Goal: Task Accomplishment & Management: Use online tool/utility

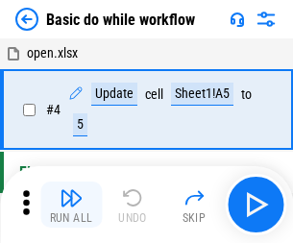
click at [71, 205] on img "button" at bounding box center [71, 198] width 23 height 23
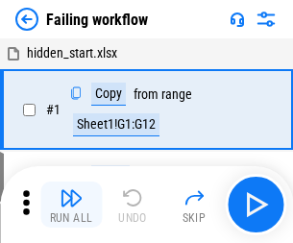
click at [71, 205] on img "button" at bounding box center [71, 198] width 23 height 23
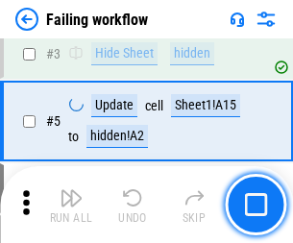
scroll to position [408, 0]
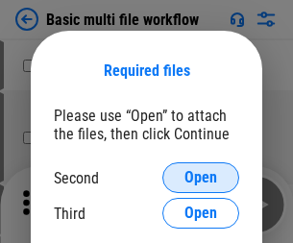
click at [201, 178] on span "Open" at bounding box center [201, 177] width 33 height 15
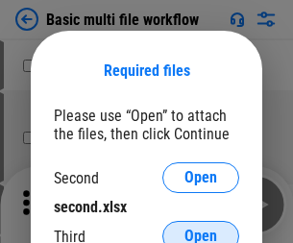
click at [201, 229] on span "Open" at bounding box center [201, 236] width 33 height 15
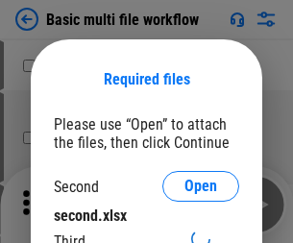
scroll to position [9, 0]
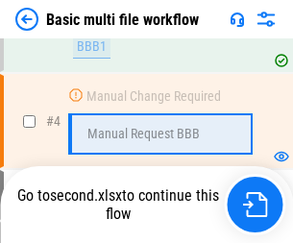
scroll to position [805, 0]
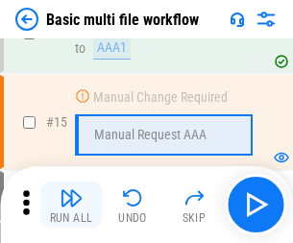
click at [71, 205] on img "button" at bounding box center [71, 198] width 23 height 23
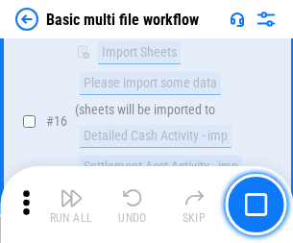
scroll to position [1281, 0]
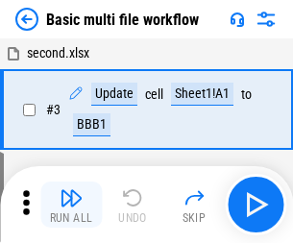
click at [71, 205] on img "button" at bounding box center [71, 198] width 23 height 23
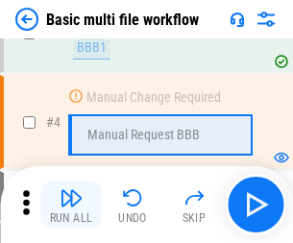
click at [71, 205] on img "button" at bounding box center [71, 198] width 23 height 23
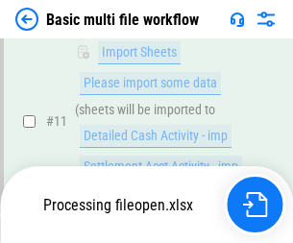
scroll to position [902, 0]
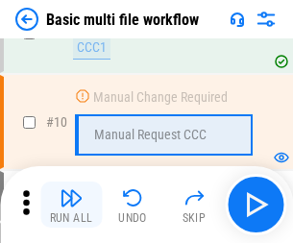
click at [71, 205] on img "button" at bounding box center [71, 198] width 23 height 23
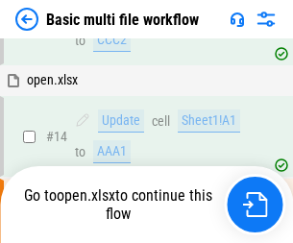
scroll to position [1007, 0]
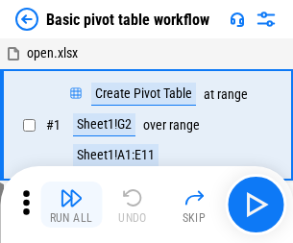
click at [71, 205] on img "button" at bounding box center [71, 198] width 23 height 23
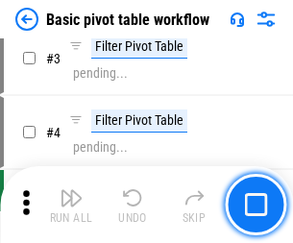
scroll to position [461, 0]
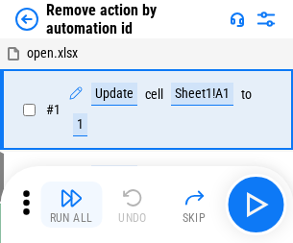
click at [71, 205] on img "button" at bounding box center [71, 198] width 23 height 23
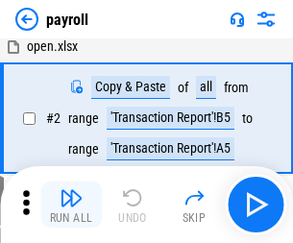
click at [71, 205] on img "button" at bounding box center [71, 198] width 23 height 23
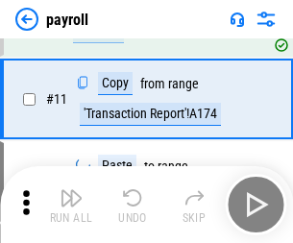
scroll to position [140, 0]
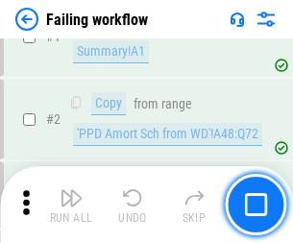
scroll to position [311, 0]
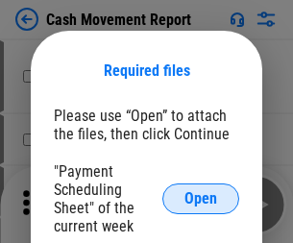
click at [201, 199] on span "Open" at bounding box center [201, 198] width 33 height 15
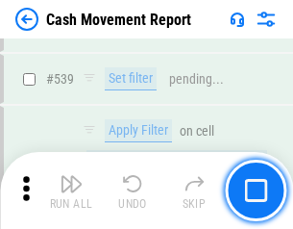
scroll to position [8541, 0]
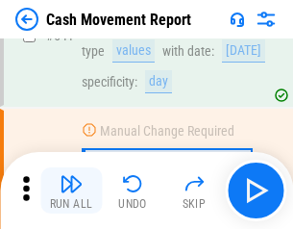
click at [71, 191] on img "button" at bounding box center [71, 183] width 23 height 23
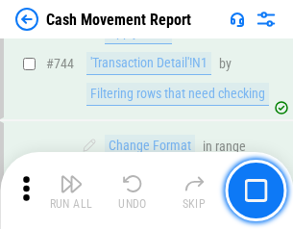
scroll to position [10249, 0]
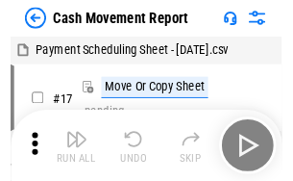
scroll to position [35, 0]
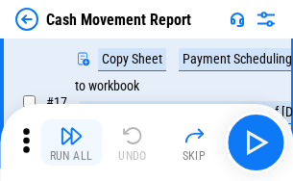
click at [71, 142] on img "button" at bounding box center [71, 135] width 23 height 23
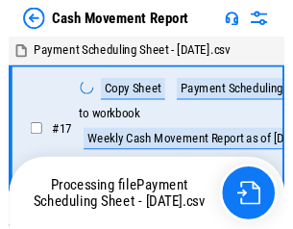
scroll to position [11, 0]
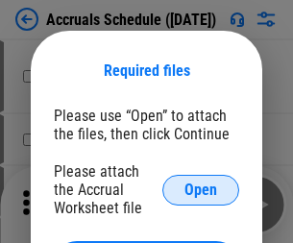
click at [201, 190] on span "Open" at bounding box center [201, 190] width 33 height 15
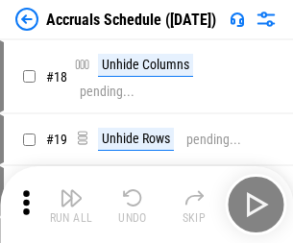
scroll to position [185, 0]
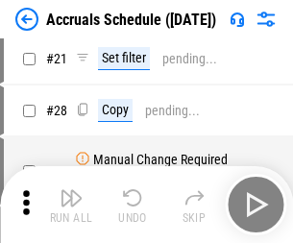
click at [71, 205] on img "button" at bounding box center [71, 198] width 23 height 23
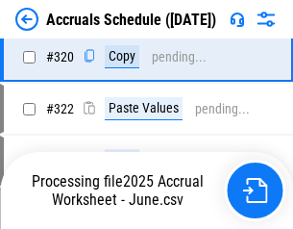
scroll to position [3580, 0]
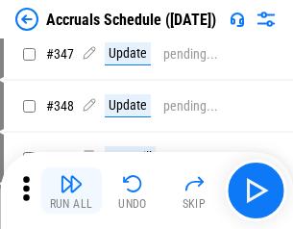
click at [71, 191] on img "button" at bounding box center [71, 183] width 23 height 23
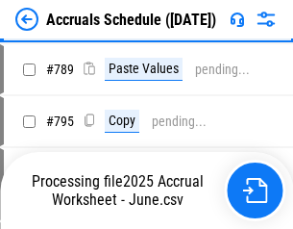
scroll to position [8084, 0]
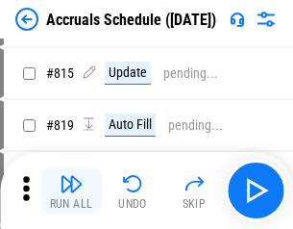
click at [71, 191] on img "button" at bounding box center [71, 183] width 23 height 23
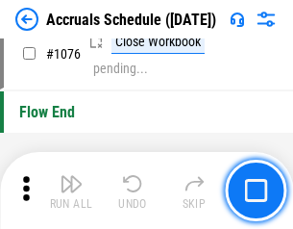
scroll to position [11526, 0]
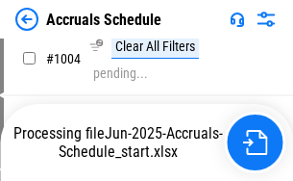
scroll to position [9886, 0]
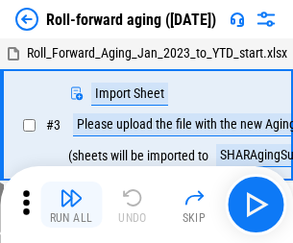
click at [71, 191] on img "button" at bounding box center [71, 198] width 23 height 23
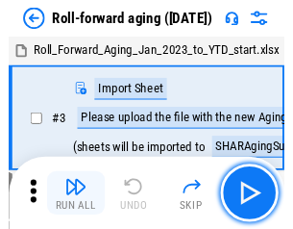
scroll to position [3, 0]
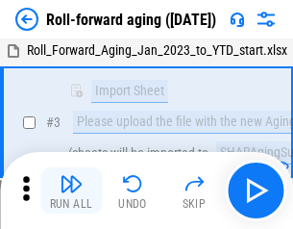
click at [71, 191] on img "button" at bounding box center [71, 183] width 23 height 23
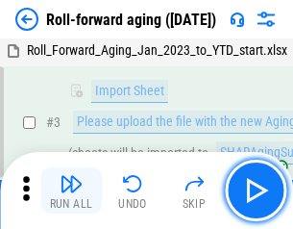
scroll to position [124, 0]
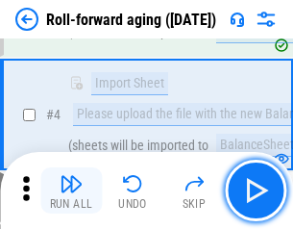
click at [71, 191] on img "button" at bounding box center [71, 183] width 23 height 23
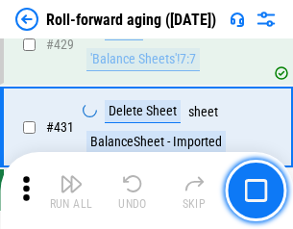
scroll to position [6673, 0]
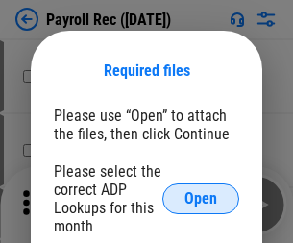
click at [201, 199] on span "Open" at bounding box center [201, 198] width 33 height 15
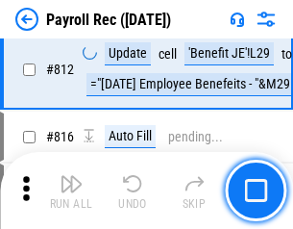
scroll to position [12227, 0]
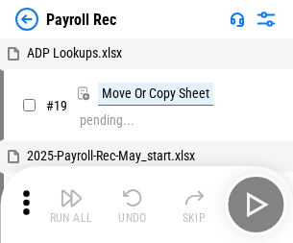
click at [71, 205] on img "button" at bounding box center [71, 198] width 23 height 23
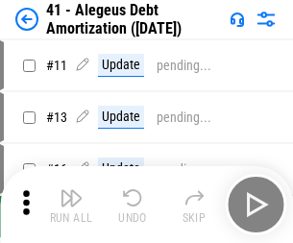
click at [71, 205] on img "button" at bounding box center [71, 198] width 23 height 23
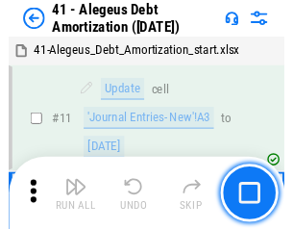
scroll to position [238, 0]
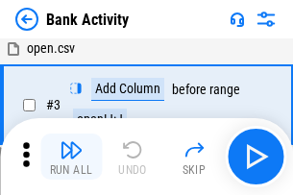
click at [71, 157] on img "button" at bounding box center [71, 150] width 23 height 23
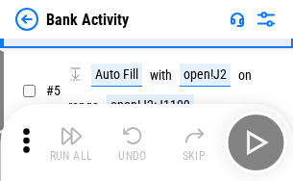
scroll to position [102, 0]
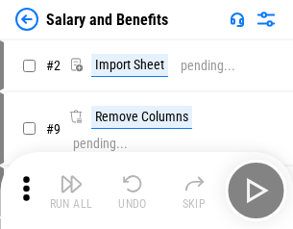
click at [71, 191] on img "button" at bounding box center [71, 183] width 23 height 23
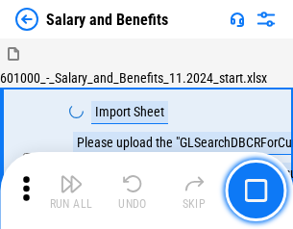
scroll to position [26, 0]
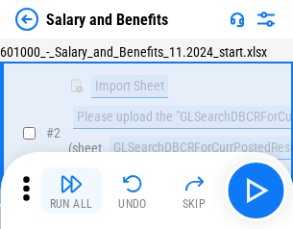
click at [71, 191] on img "button" at bounding box center [71, 183] width 23 height 23
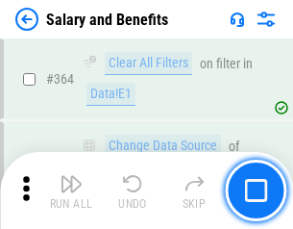
scroll to position [9063, 0]
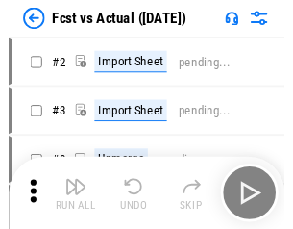
scroll to position [25, 0]
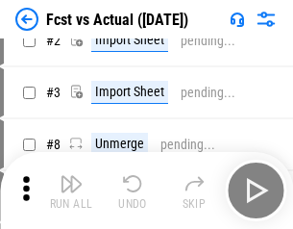
click at [71, 191] on img "button" at bounding box center [71, 183] width 23 height 23
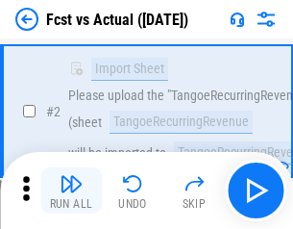
click at [71, 191] on img "button" at bounding box center [71, 183] width 23 height 23
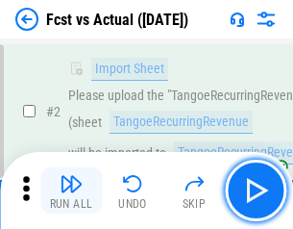
scroll to position [180, 0]
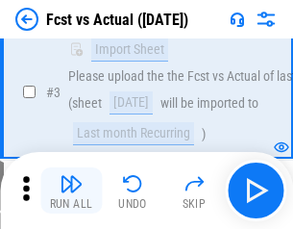
click at [71, 191] on img "button" at bounding box center [71, 183] width 23 height 23
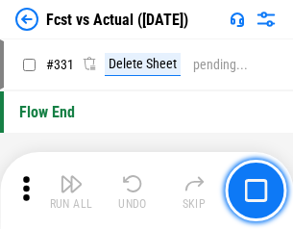
scroll to position [9212, 0]
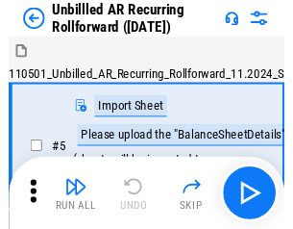
scroll to position [41, 0]
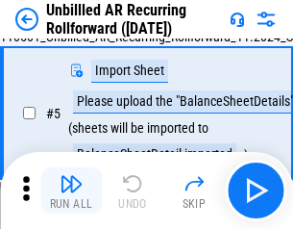
click at [71, 191] on img "button" at bounding box center [71, 183] width 23 height 23
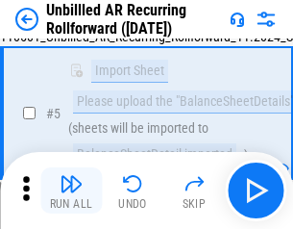
click at [71, 191] on img "button" at bounding box center [71, 183] width 23 height 23
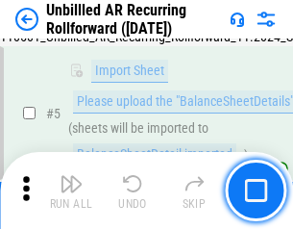
scroll to position [181, 0]
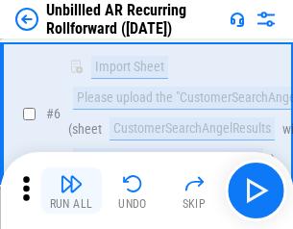
click at [71, 191] on img "button" at bounding box center [71, 183] width 23 height 23
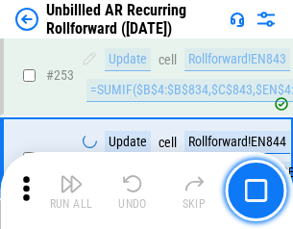
scroll to position [6537, 0]
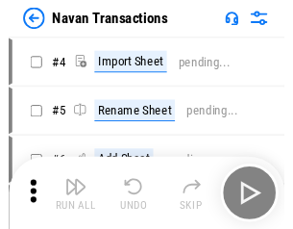
scroll to position [31, 0]
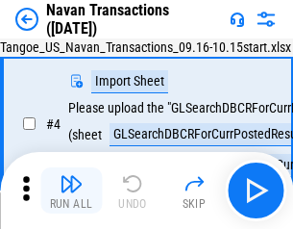
click at [71, 191] on img "button" at bounding box center [71, 183] width 23 height 23
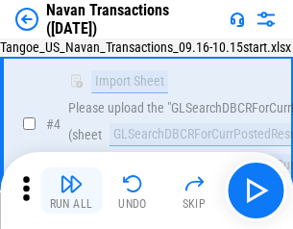
click at [71, 191] on img "button" at bounding box center [71, 183] width 23 height 23
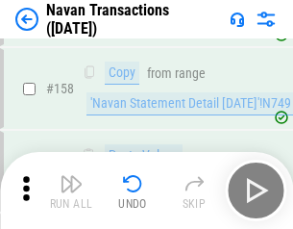
scroll to position [6239, 0]
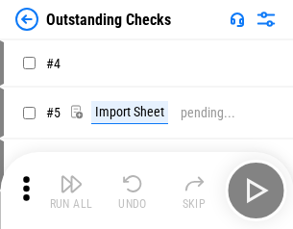
click at [71, 191] on img "button" at bounding box center [71, 183] width 23 height 23
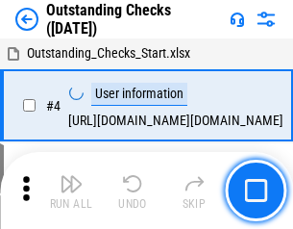
scroll to position [81, 0]
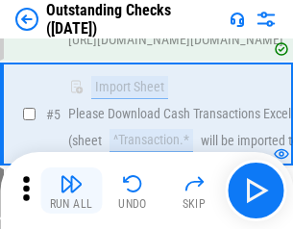
click at [71, 191] on img "button" at bounding box center [71, 183] width 23 height 23
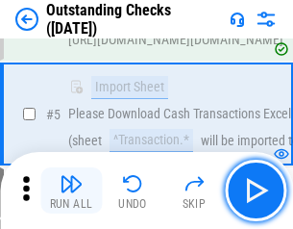
scroll to position [201, 0]
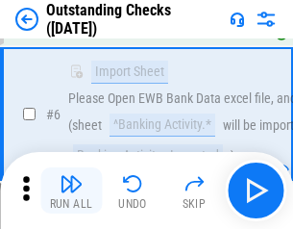
click at [71, 191] on img "button" at bounding box center [71, 183] width 23 height 23
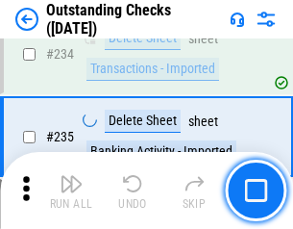
scroll to position [5844, 0]
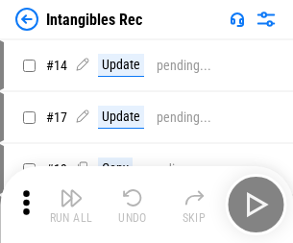
click at [71, 205] on img "button" at bounding box center [71, 198] width 23 height 23
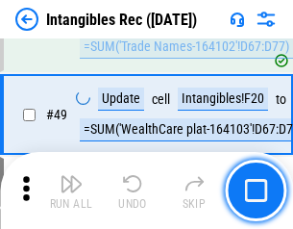
scroll to position [750, 0]
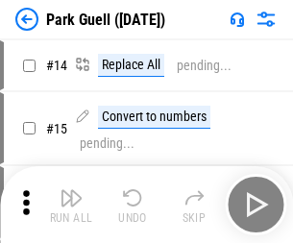
click at [71, 191] on img "button" at bounding box center [71, 198] width 23 height 23
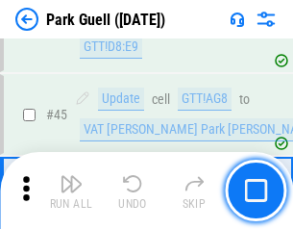
scroll to position [2407, 0]
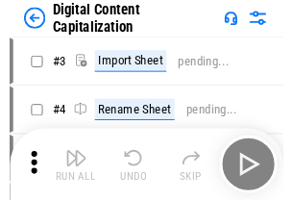
scroll to position [56, 0]
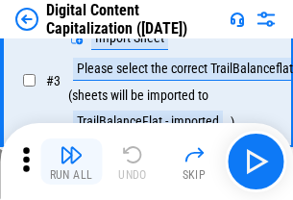
click at [71, 162] on img "button" at bounding box center [71, 154] width 23 height 23
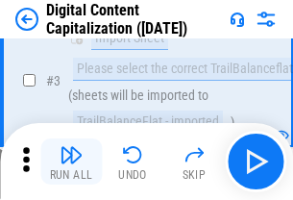
click at [71, 162] on img "button" at bounding box center [71, 154] width 23 height 23
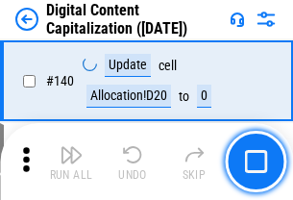
scroll to position [2041, 0]
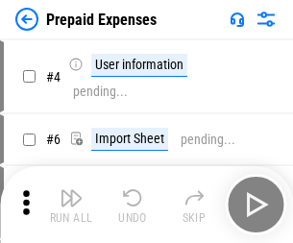
click at [71, 191] on img "button" at bounding box center [71, 198] width 23 height 23
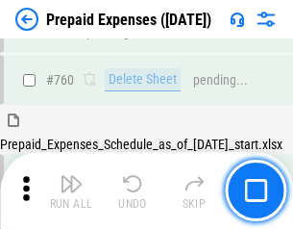
scroll to position [5334, 0]
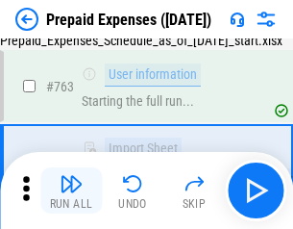
click at [71, 191] on img "button" at bounding box center [71, 183] width 23 height 23
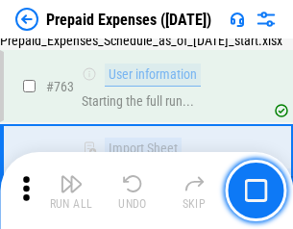
scroll to position [5447, 0]
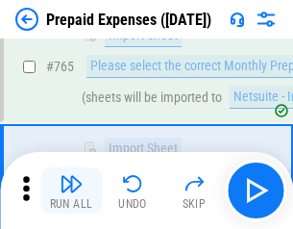
click at [71, 191] on img "button" at bounding box center [71, 183] width 23 height 23
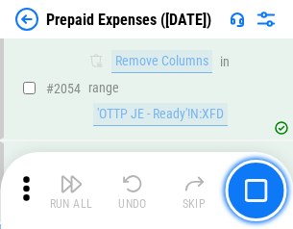
scroll to position [20116, 0]
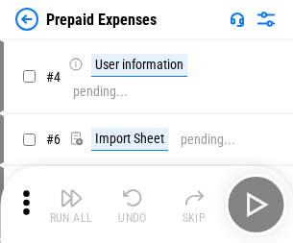
click at [71, 205] on img "button" at bounding box center [71, 198] width 23 height 23
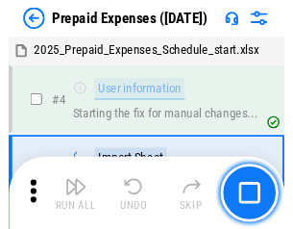
scroll to position [85, 0]
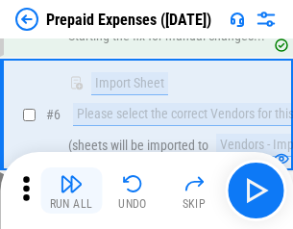
click at [71, 191] on img "button" at bounding box center [71, 183] width 23 height 23
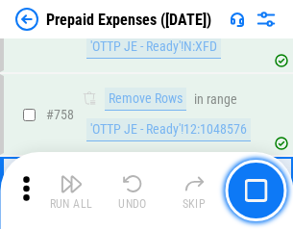
scroll to position [6857, 0]
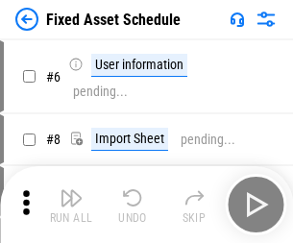
click at [71, 205] on img "button" at bounding box center [71, 198] width 23 height 23
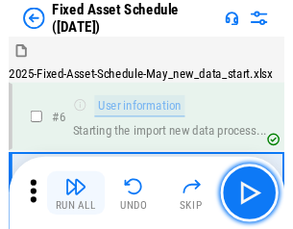
scroll to position [104, 0]
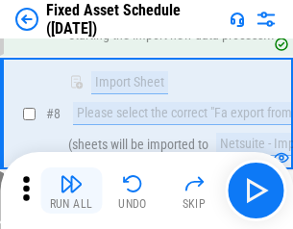
click at [71, 191] on img "button" at bounding box center [71, 183] width 23 height 23
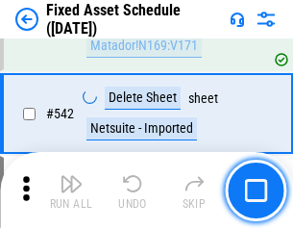
scroll to position [6861, 0]
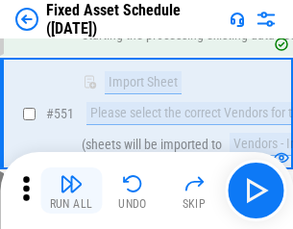
click at [71, 191] on img "button" at bounding box center [71, 183] width 23 height 23
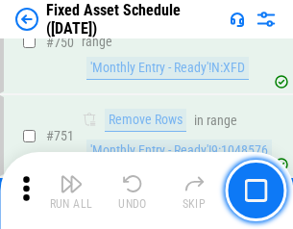
scroll to position [9382, 0]
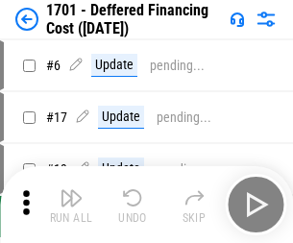
click at [71, 205] on img "button" at bounding box center [71, 198] width 23 height 23
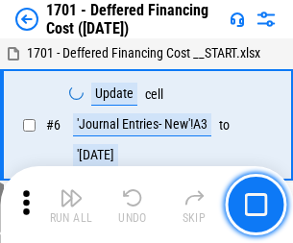
scroll to position [231, 0]
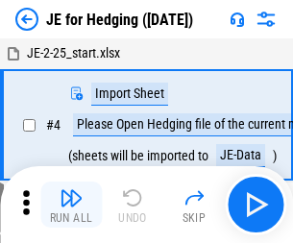
click at [71, 191] on img "button" at bounding box center [71, 198] width 23 height 23
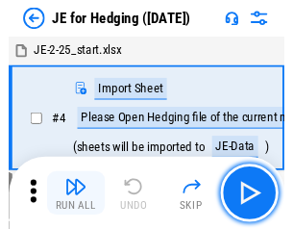
scroll to position [3, 0]
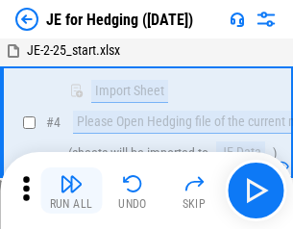
click at [71, 191] on img "button" at bounding box center [71, 183] width 23 height 23
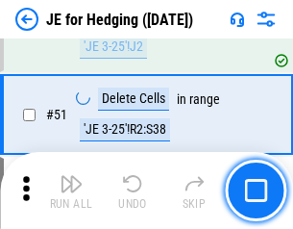
scroll to position [1246, 0]
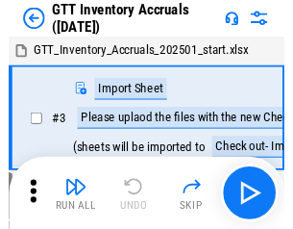
scroll to position [3, 0]
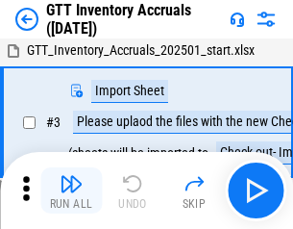
click at [71, 191] on img "button" at bounding box center [71, 183] width 23 height 23
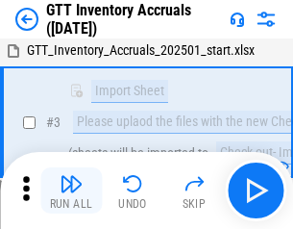
click at [71, 191] on img "button" at bounding box center [71, 183] width 23 height 23
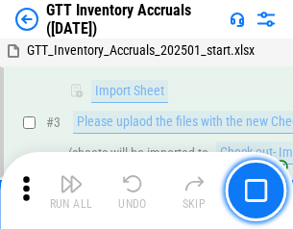
scroll to position [124, 0]
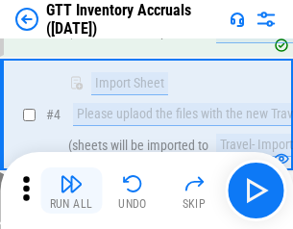
click at [71, 191] on img "button" at bounding box center [71, 183] width 23 height 23
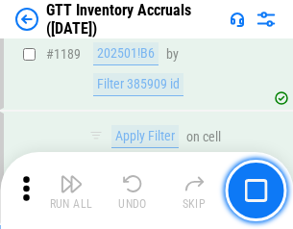
scroll to position [15715, 0]
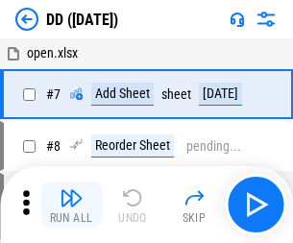
click at [71, 205] on img "button" at bounding box center [71, 198] width 23 height 23
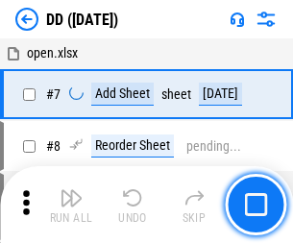
scroll to position [186, 0]
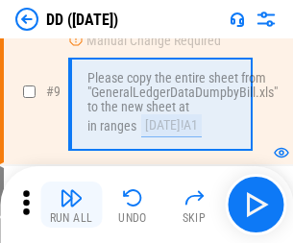
click at [71, 205] on img "button" at bounding box center [71, 198] width 23 height 23
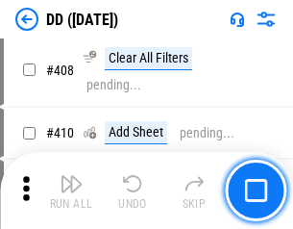
scroll to position [8610, 0]
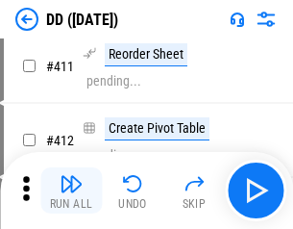
click at [71, 191] on img "button" at bounding box center [71, 183] width 23 height 23
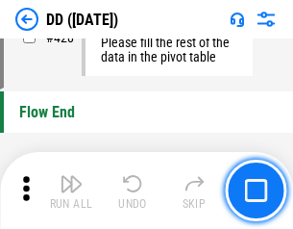
scroll to position [9211, 0]
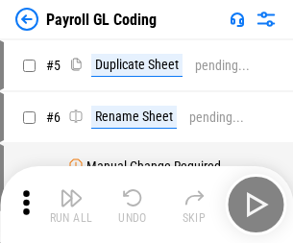
click at [71, 205] on img "button" at bounding box center [71, 198] width 23 height 23
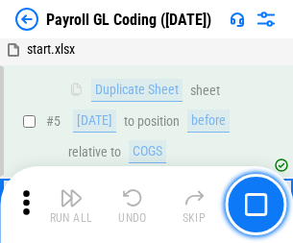
scroll to position [231, 0]
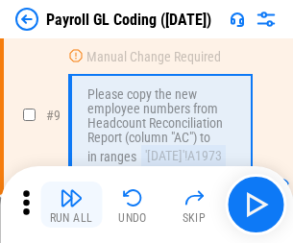
click at [71, 205] on img "button" at bounding box center [71, 198] width 23 height 23
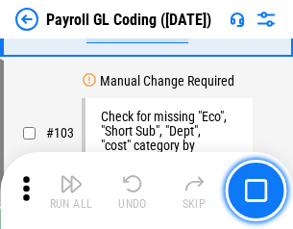
scroll to position [4515, 0]
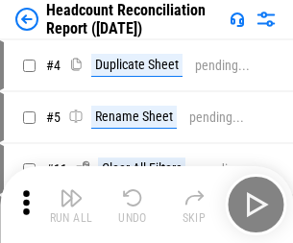
click at [71, 205] on img "button" at bounding box center [71, 198] width 23 height 23
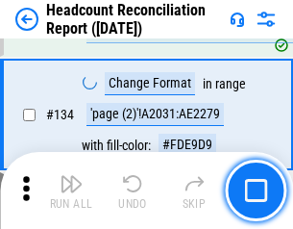
scroll to position [2313, 0]
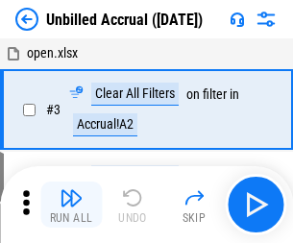
click at [71, 205] on img "button" at bounding box center [71, 198] width 23 height 23
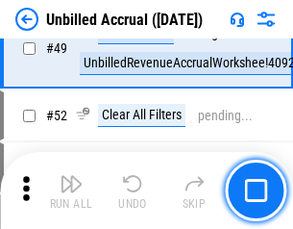
scroll to position [1746, 0]
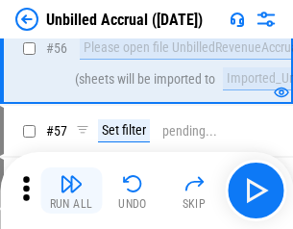
click at [71, 191] on img "button" at bounding box center [71, 183] width 23 height 23
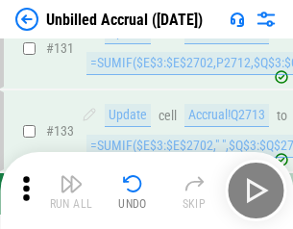
scroll to position [5732, 0]
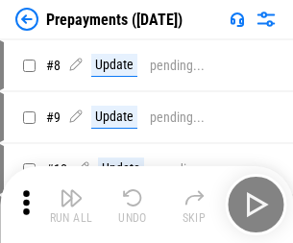
click at [71, 205] on img "button" at bounding box center [71, 198] width 23 height 23
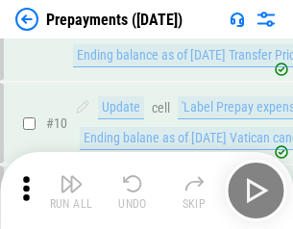
scroll to position [120, 0]
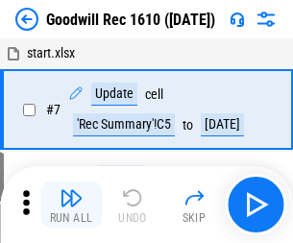
click at [71, 205] on img "button" at bounding box center [71, 198] width 23 height 23
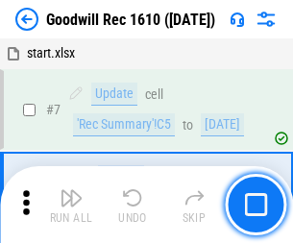
scroll to position [329, 0]
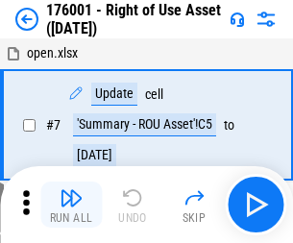
click at [71, 205] on img "button" at bounding box center [71, 198] width 23 height 23
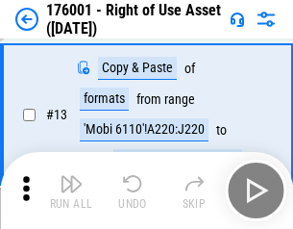
scroll to position [124, 0]
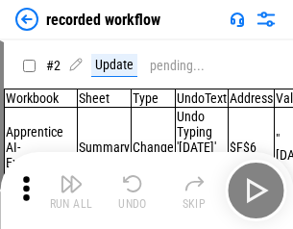
click at [71, 191] on img "button" at bounding box center [71, 183] width 23 height 23
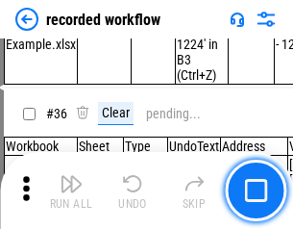
scroll to position [6015, 0]
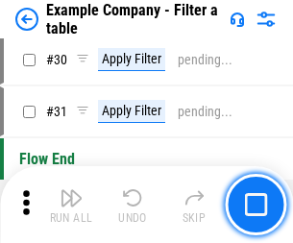
scroll to position [1761, 0]
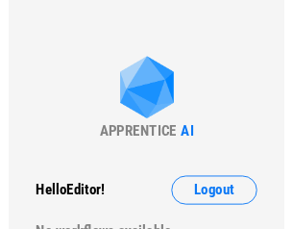
scroll to position [30, 0]
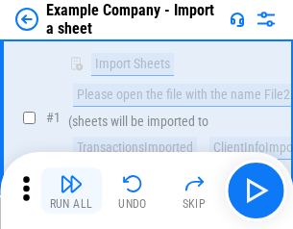
click at [71, 191] on img "button" at bounding box center [71, 183] width 23 height 23
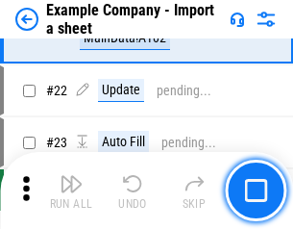
scroll to position [425, 0]
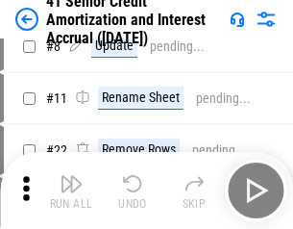
click at [71, 191] on img "button" at bounding box center [71, 183] width 23 height 23
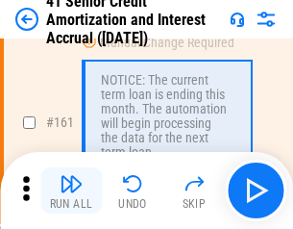
click at [71, 191] on img "button" at bounding box center [71, 183] width 23 height 23
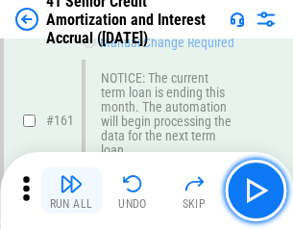
scroll to position [2058, 0]
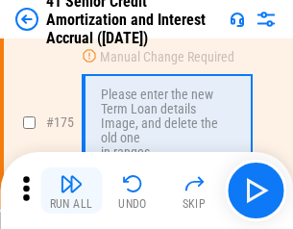
click at [71, 191] on img "button" at bounding box center [71, 183] width 23 height 23
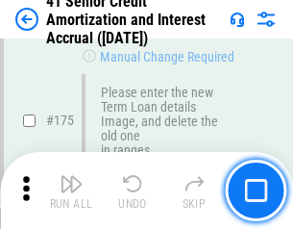
scroll to position [2254, 0]
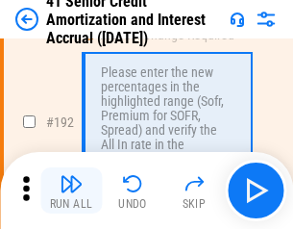
click at [71, 191] on img "button" at bounding box center [71, 183] width 23 height 23
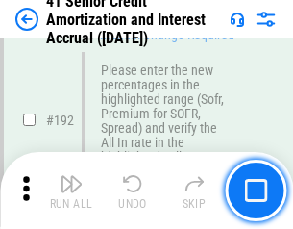
scroll to position [2456, 0]
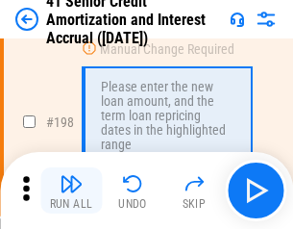
click at [71, 191] on img "button" at bounding box center [71, 183] width 23 height 23
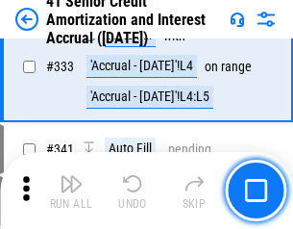
scroll to position [4916, 0]
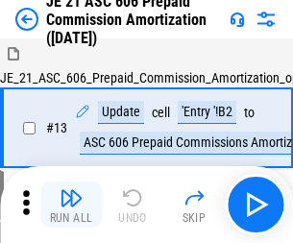
click at [71, 191] on img "button" at bounding box center [71, 198] width 23 height 23
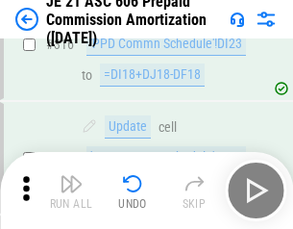
scroll to position [3593, 0]
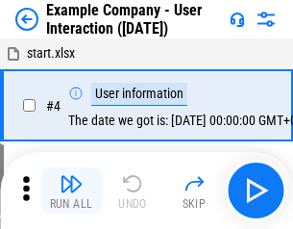
click at [71, 191] on img "button" at bounding box center [71, 183] width 23 height 23
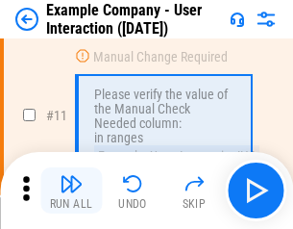
click at [71, 191] on img "button" at bounding box center [71, 183] width 23 height 23
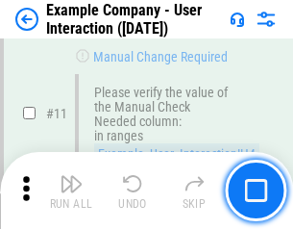
scroll to position [417, 0]
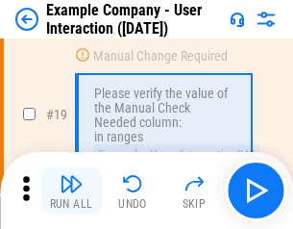
click at [71, 191] on img "button" at bounding box center [71, 183] width 23 height 23
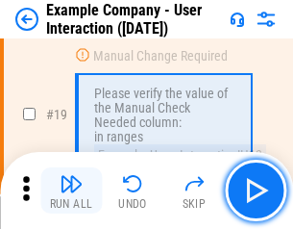
click at [71, 191] on img "button" at bounding box center [71, 183] width 23 height 23
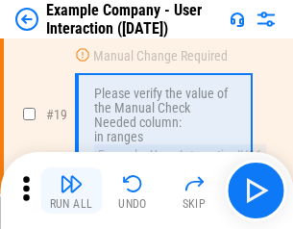
click at [71, 191] on img "button" at bounding box center [71, 183] width 23 height 23
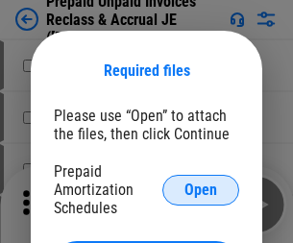
click at [201, 190] on span "Open" at bounding box center [201, 190] width 33 height 15
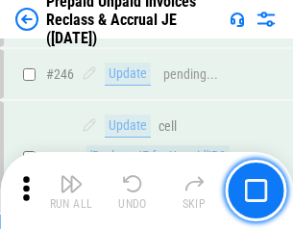
scroll to position [2598, 0]
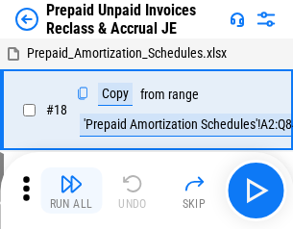
click at [71, 191] on img "button" at bounding box center [71, 183] width 23 height 23
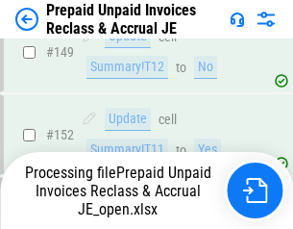
scroll to position [2500, 0]
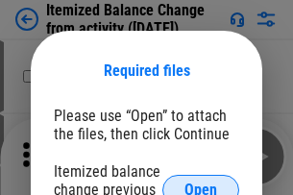
click at [201, 183] on span "Open" at bounding box center [201, 190] width 33 height 15
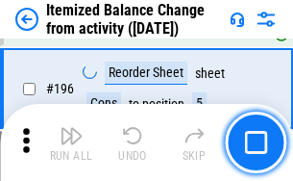
scroll to position [3704, 0]
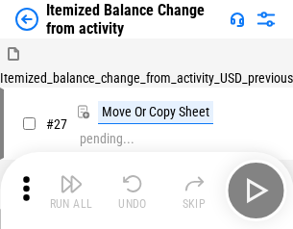
scroll to position [30, 0]
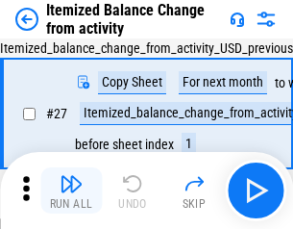
click at [71, 191] on img "button" at bounding box center [71, 183] width 23 height 23
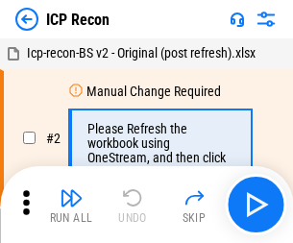
scroll to position [9, 0]
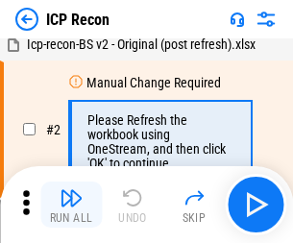
click at [71, 205] on img "button" at bounding box center [71, 198] width 23 height 23
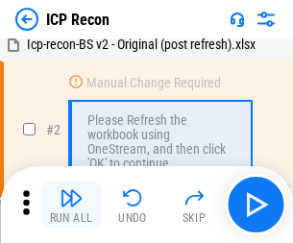
click at [71, 205] on img "button" at bounding box center [71, 198] width 23 height 23
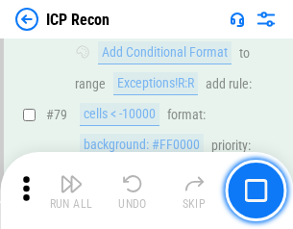
scroll to position [1886, 0]
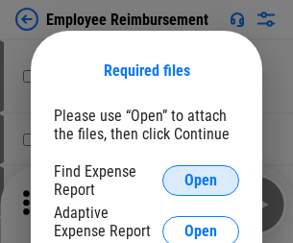
click at [201, 181] on span "Open" at bounding box center [201, 180] width 33 height 15
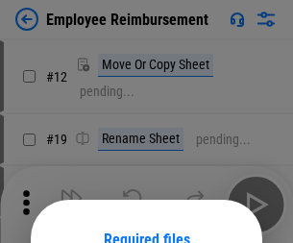
scroll to position [169, 0]
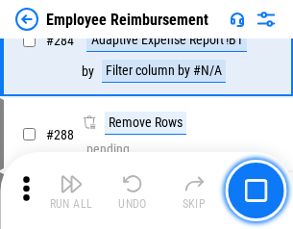
scroll to position [5231, 0]
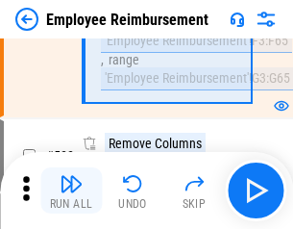
click at [71, 191] on img "button" at bounding box center [71, 183] width 23 height 23
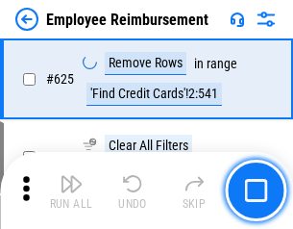
scroll to position [11522, 0]
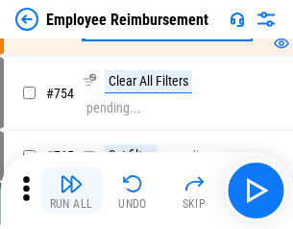
click at [71, 191] on img "button" at bounding box center [71, 183] width 23 height 23
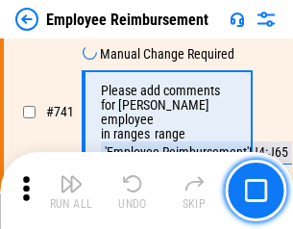
scroll to position [13502, 0]
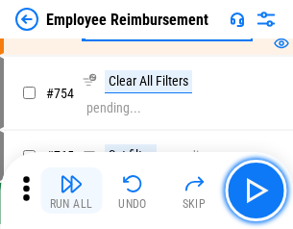
click at [71, 191] on img "button" at bounding box center [71, 183] width 23 height 23
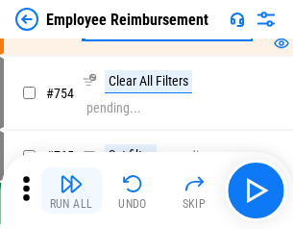
click at [71, 191] on img "button" at bounding box center [71, 183] width 23 height 23
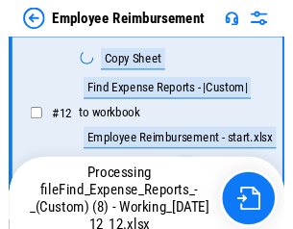
scroll to position [392, 0]
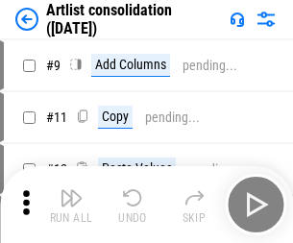
click at [71, 205] on img "button" at bounding box center [71, 198] width 23 height 23
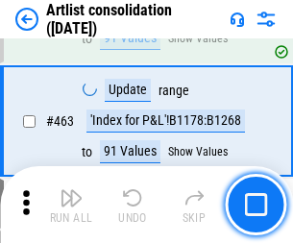
scroll to position [8427, 0]
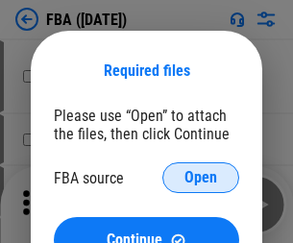
click at [201, 178] on span "Open" at bounding box center [201, 177] width 33 height 15
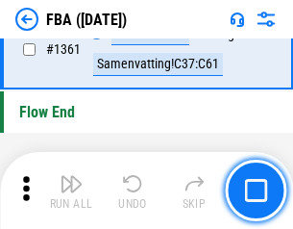
scroll to position [20667, 0]
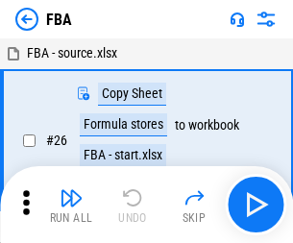
scroll to position [19, 0]
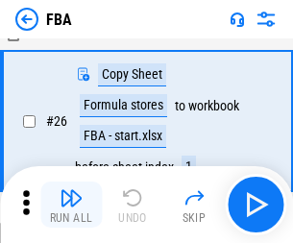
click at [71, 205] on img "button" at bounding box center [71, 198] width 23 height 23
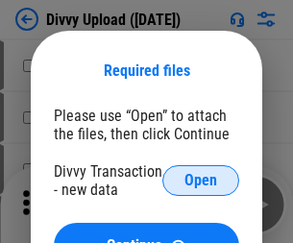
click at [201, 181] on span "Open" at bounding box center [201, 180] width 33 height 15
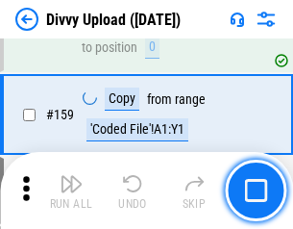
scroll to position [1993, 0]
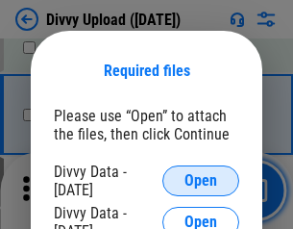
click at [201, 181] on span "Open" at bounding box center [201, 180] width 33 height 15
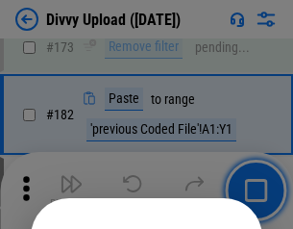
scroll to position [2160, 0]
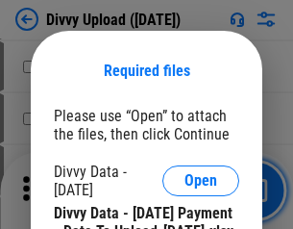
scroll to position [3269, 0]
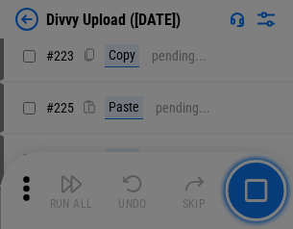
scroll to position [3840, 0]
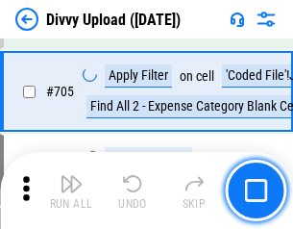
scroll to position [13165, 0]
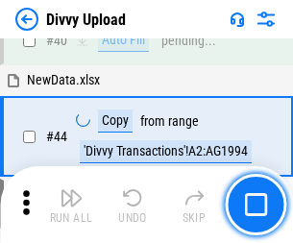
scroll to position [212, 0]
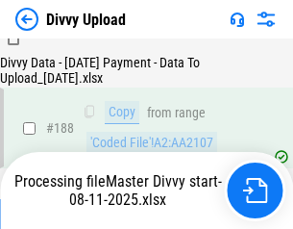
scroll to position [2265, 0]
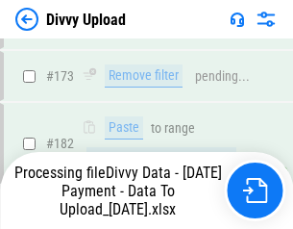
scroll to position [2154, 0]
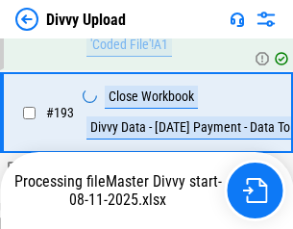
scroll to position [2593, 0]
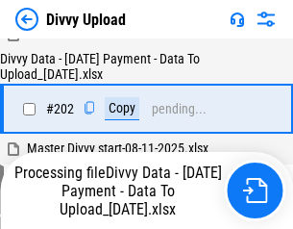
scroll to position [3114, 0]
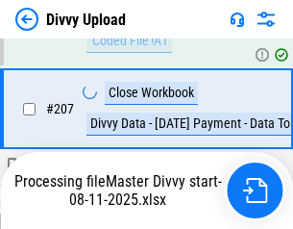
scroll to position [3538, 0]
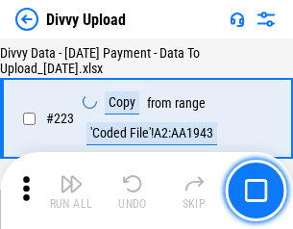
scroll to position [4387, 0]
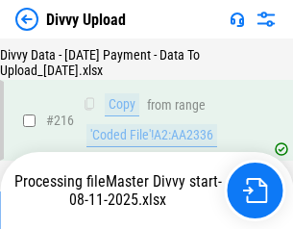
scroll to position [3963, 0]
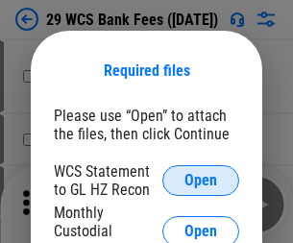
click at [201, 181] on span "Open" at bounding box center [201, 180] width 33 height 15
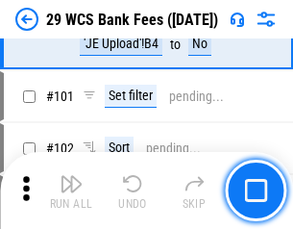
scroll to position [1875, 0]
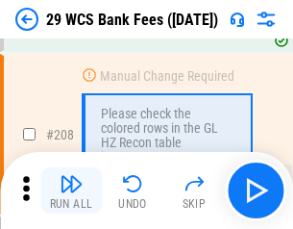
click at [71, 191] on img "button" at bounding box center [71, 183] width 23 height 23
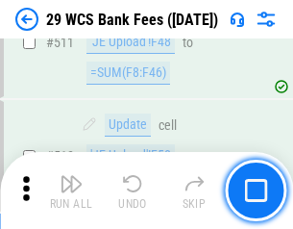
scroll to position [9682, 0]
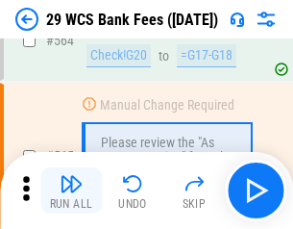
click at [71, 191] on img "button" at bounding box center [71, 183] width 23 height 23
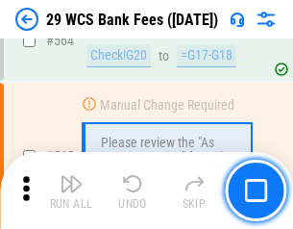
scroll to position [10408, 0]
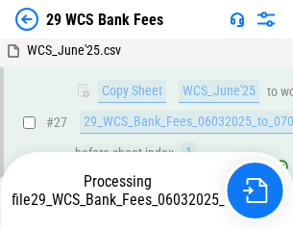
scroll to position [384, 0]
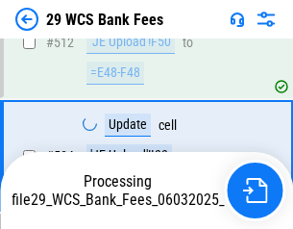
scroll to position [10274, 0]
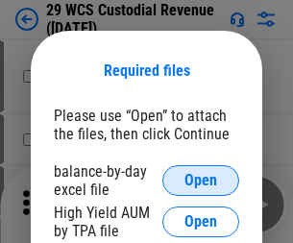
click at [201, 181] on span "Open" at bounding box center [201, 180] width 33 height 15
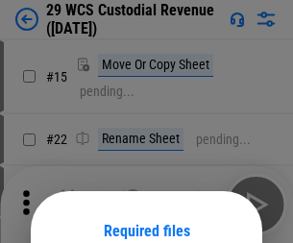
scroll to position [161, 0]
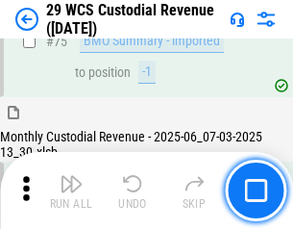
scroll to position [2010, 0]
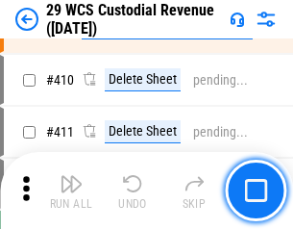
click at [71, 191] on img "button" at bounding box center [71, 183] width 23 height 23
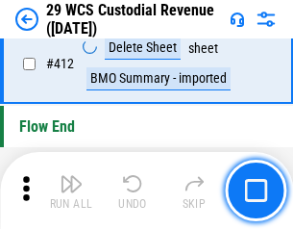
scroll to position [9191, 0]
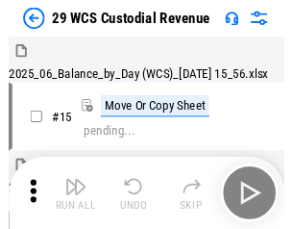
scroll to position [46, 0]
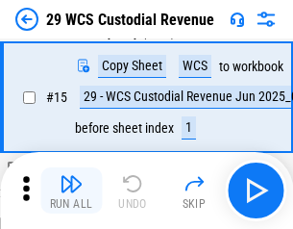
click at [71, 191] on img "button" at bounding box center [71, 183] width 23 height 23
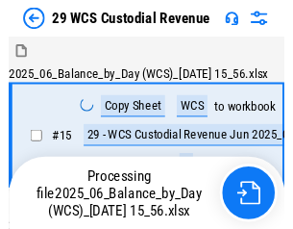
scroll to position [46, 0]
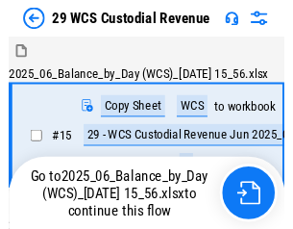
scroll to position [36, 0]
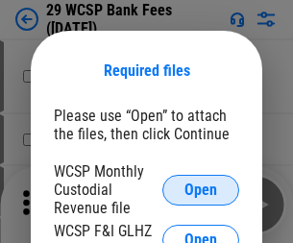
click at [201, 190] on span "Open" at bounding box center [201, 190] width 33 height 15
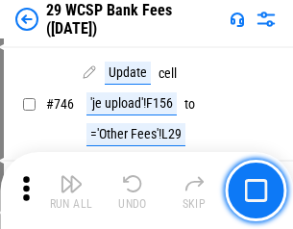
scroll to position [9698, 0]
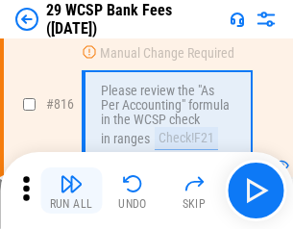
click at [71, 191] on img "button" at bounding box center [71, 183] width 23 height 23
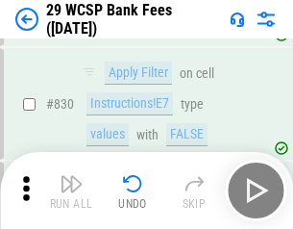
scroll to position [12210, 0]
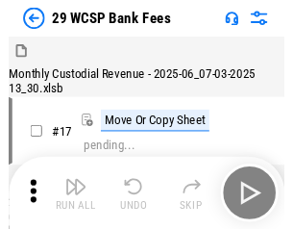
scroll to position [46, 0]
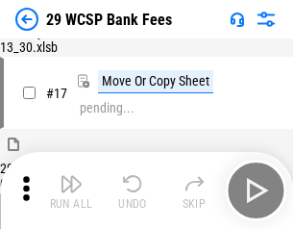
click at [71, 191] on img "button" at bounding box center [71, 183] width 23 height 23
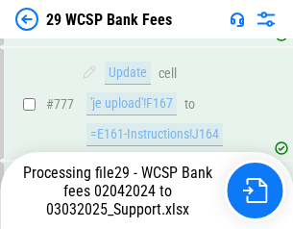
scroll to position [11259, 0]
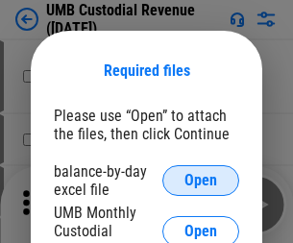
click at [201, 181] on span "Open" at bounding box center [201, 180] width 33 height 15
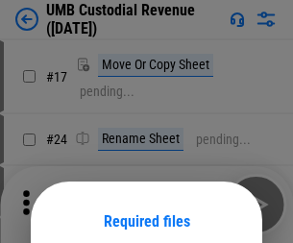
scroll to position [151, 0]
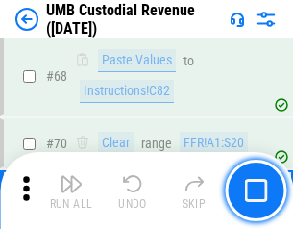
scroll to position [1418, 0]
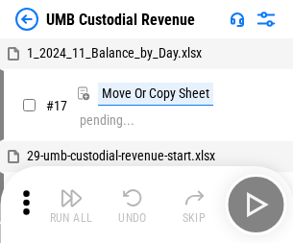
scroll to position [14, 0]
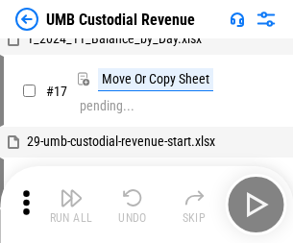
click at [71, 205] on img "button" at bounding box center [71, 198] width 23 height 23
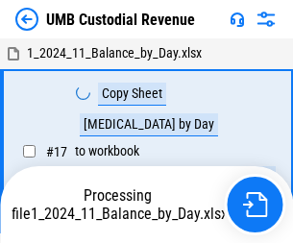
scroll to position [14, 0]
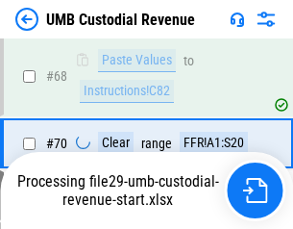
scroll to position [1439, 0]
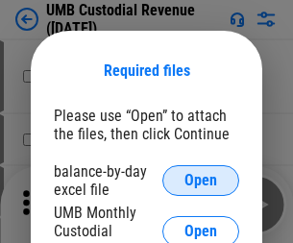
click at [201, 181] on span "Open" at bounding box center [201, 180] width 33 height 15
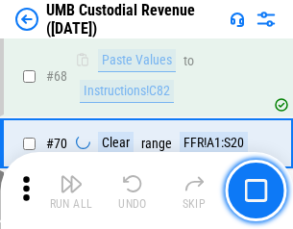
scroll to position [1418, 0]
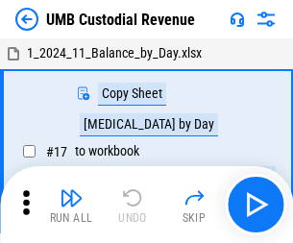
scroll to position [14, 0]
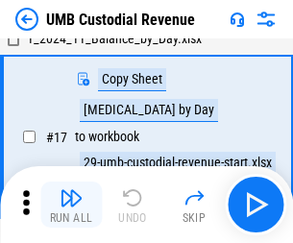
click at [71, 205] on img "button" at bounding box center [71, 198] width 23 height 23
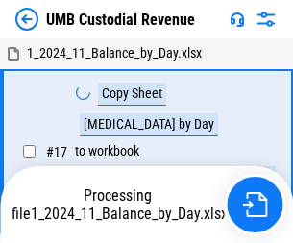
scroll to position [14, 0]
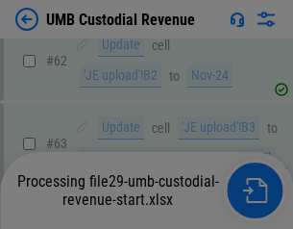
scroll to position [1439, 0]
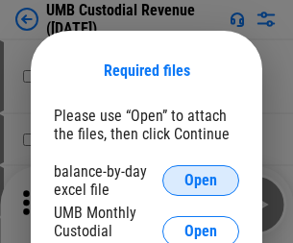
click at [201, 181] on span "Open" at bounding box center [201, 180] width 33 height 15
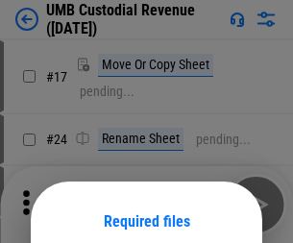
scroll to position [151, 0]
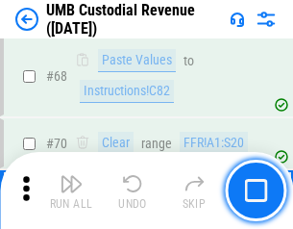
scroll to position [1418, 0]
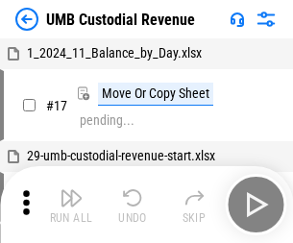
scroll to position [14, 0]
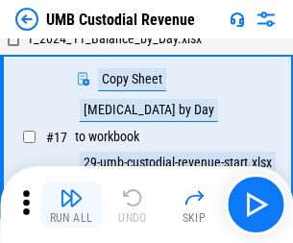
click at [71, 205] on img "button" at bounding box center [71, 198] width 23 height 23
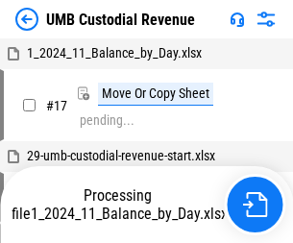
scroll to position [14, 0]
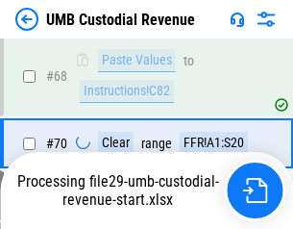
scroll to position [1439, 0]
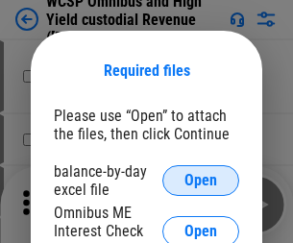
click at [201, 181] on span "Open" at bounding box center [201, 180] width 33 height 15
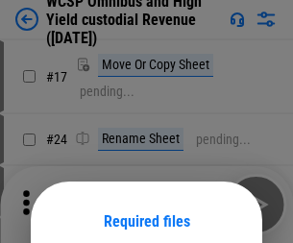
scroll to position [151, 0]
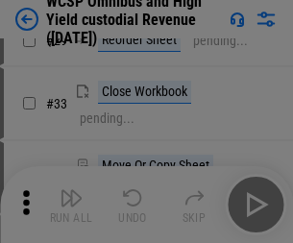
scroll to position [440, 0]
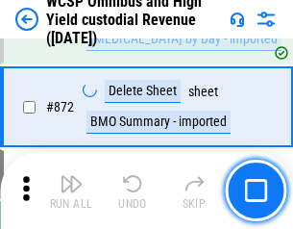
scroll to position [16287, 0]
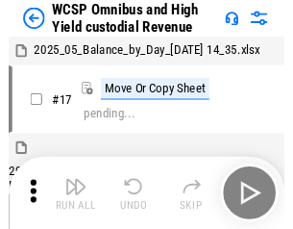
scroll to position [11, 0]
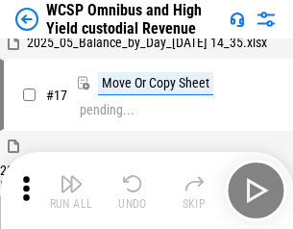
click at [71, 191] on img "button" at bounding box center [71, 183] width 23 height 23
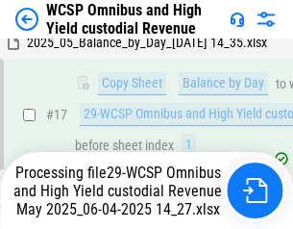
scroll to position [400, 0]
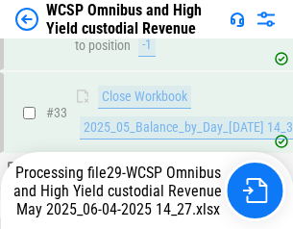
scroll to position [953, 0]
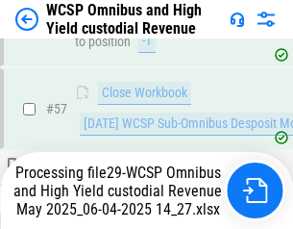
scroll to position [1975, 0]
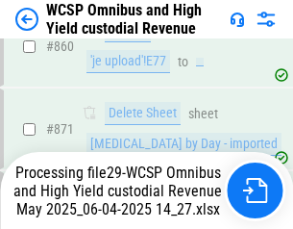
scroll to position [16243, 0]
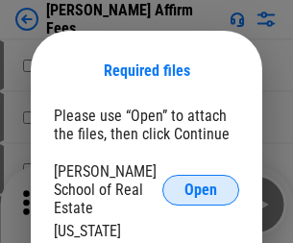
click at [201, 183] on span "Open" at bounding box center [201, 190] width 33 height 15
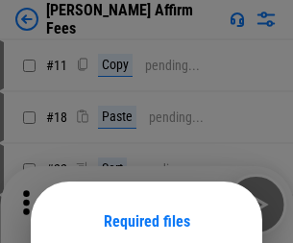
scroll to position [151, 0]
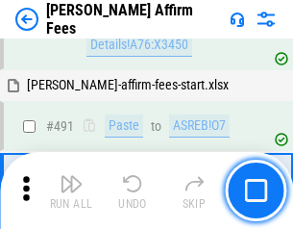
scroll to position [5233, 0]
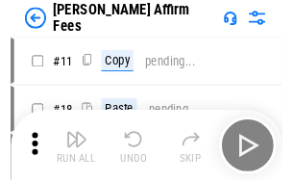
scroll to position [19, 0]
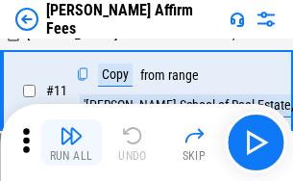
click at [71, 142] on img "button" at bounding box center [71, 135] width 23 height 23
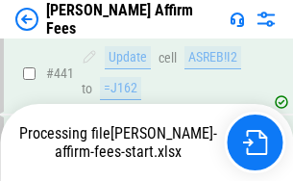
scroll to position [5047, 0]
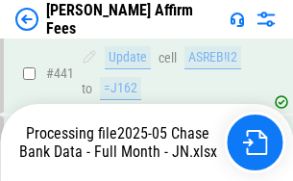
scroll to position [5047, 0]
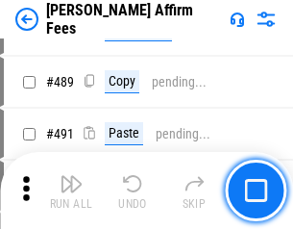
scroll to position [5023, 0]
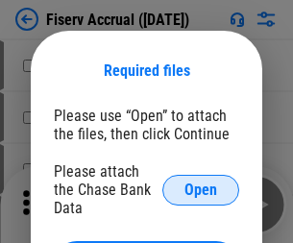
click at [201, 183] on span "Open" at bounding box center [201, 190] width 33 height 15
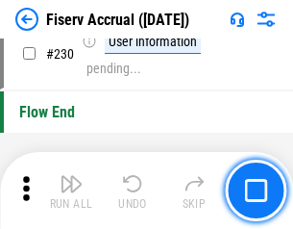
scroll to position [6098, 0]
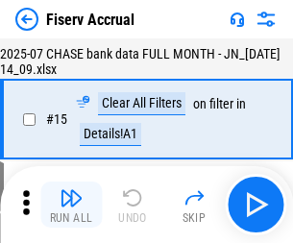
click at [71, 205] on img "button" at bounding box center [71, 198] width 23 height 23
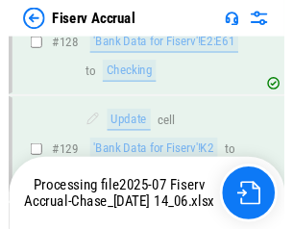
scroll to position [4016, 0]
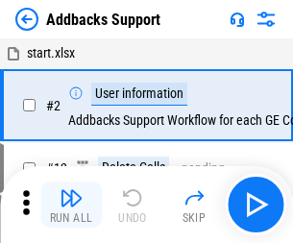
click at [71, 191] on img "button" at bounding box center [71, 198] width 23 height 23
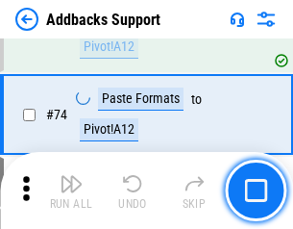
scroll to position [1401, 0]
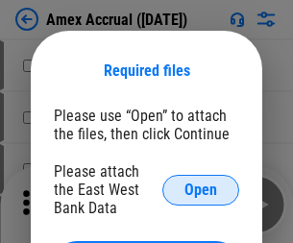
click at [201, 190] on span "Open" at bounding box center [201, 190] width 33 height 15
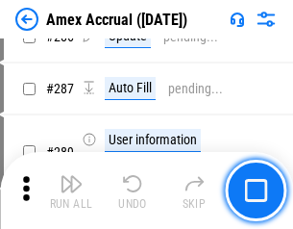
scroll to position [5269, 0]
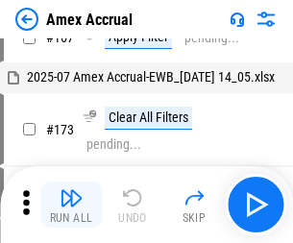
click at [71, 205] on img "button" at bounding box center [71, 198] width 23 height 23
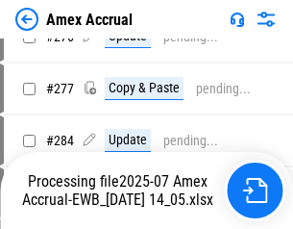
scroll to position [5855, 0]
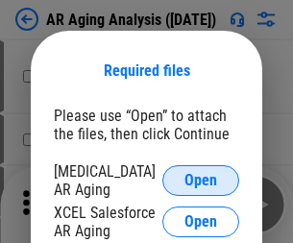
click at [201, 178] on span "Open" at bounding box center [201, 180] width 33 height 15
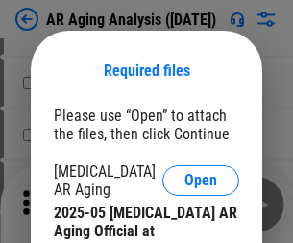
scroll to position [579, 0]
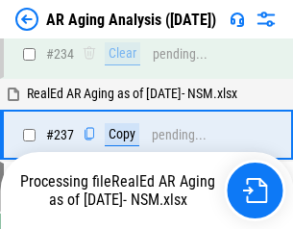
scroll to position [2983, 0]
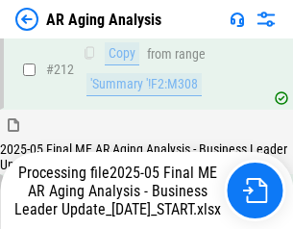
scroll to position [2961, 0]
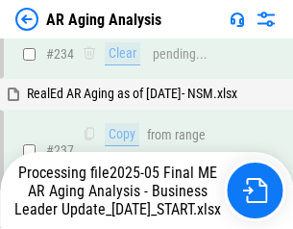
scroll to position [3041, 0]
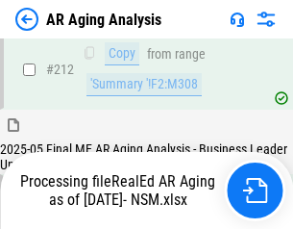
scroll to position [2878, 0]
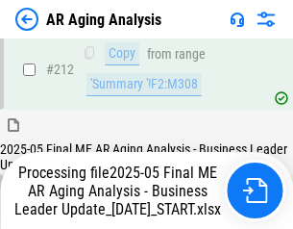
scroll to position [2961, 0]
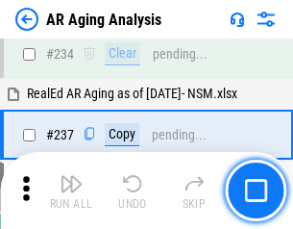
scroll to position [2961, 0]
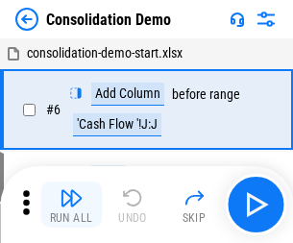
click at [71, 205] on img "button" at bounding box center [71, 198] width 23 height 23
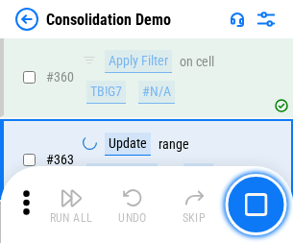
scroll to position [6450, 0]
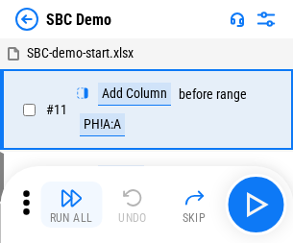
click at [71, 205] on img "button" at bounding box center [71, 198] width 23 height 23
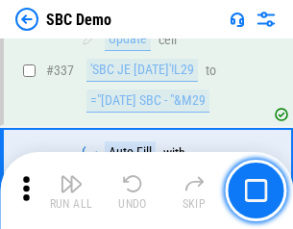
scroll to position [5062, 0]
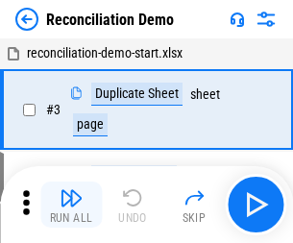
click at [71, 205] on img "button" at bounding box center [71, 198] width 23 height 23
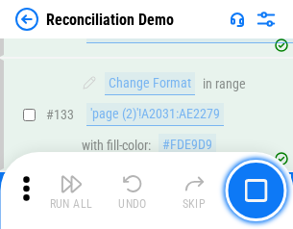
scroll to position [2285, 0]
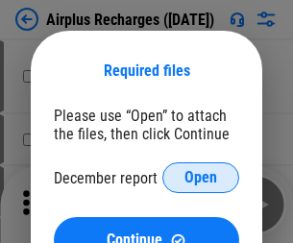
click at [201, 178] on span "Open" at bounding box center [201, 177] width 33 height 15
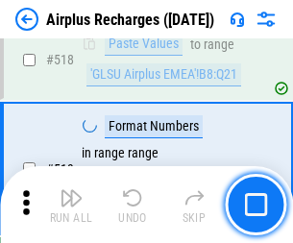
scroll to position [8281, 0]
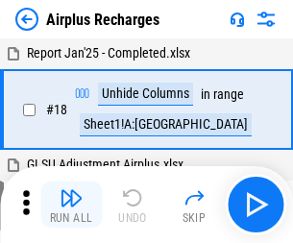
click at [71, 205] on img "button" at bounding box center [71, 198] width 23 height 23
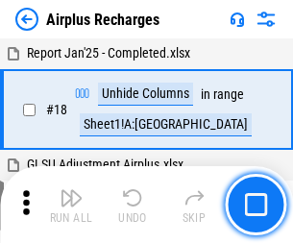
scroll to position [85, 0]
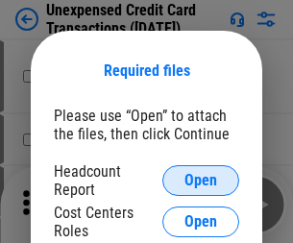
click at [201, 181] on span "Open" at bounding box center [201, 180] width 33 height 15
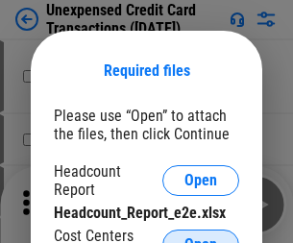
click at [201, 238] on span "Open" at bounding box center [201, 245] width 33 height 15
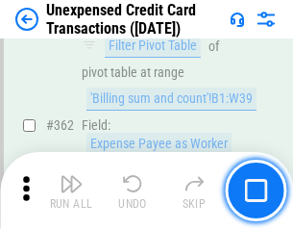
scroll to position [4949, 0]
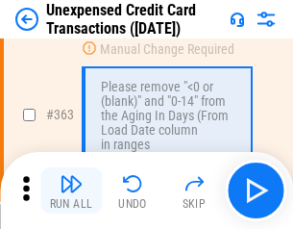
click at [71, 191] on img "button" at bounding box center [71, 183] width 23 height 23
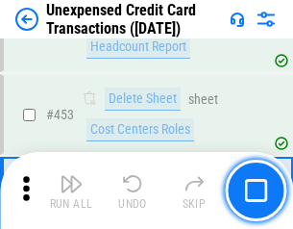
scroll to position [6564, 0]
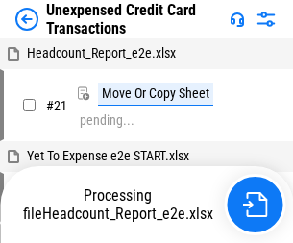
scroll to position [30, 0]
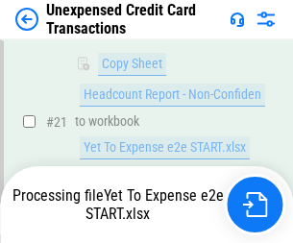
scroll to position [313, 0]
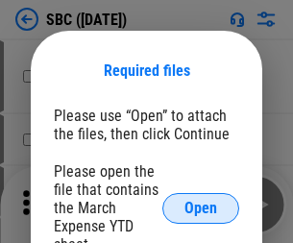
click at [201, 208] on span "Open" at bounding box center [201, 208] width 33 height 15
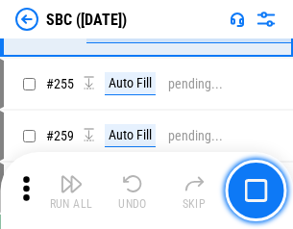
scroll to position [3761, 0]
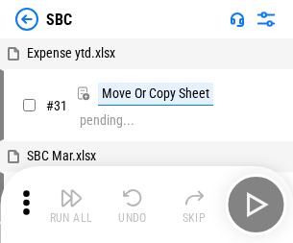
scroll to position [19, 0]
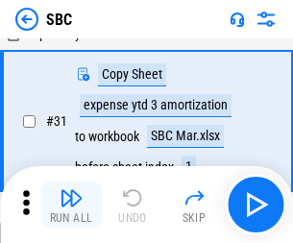
click at [71, 205] on img "button" at bounding box center [71, 198] width 23 height 23
